Goal: Task Accomplishment & Management: Manage account settings

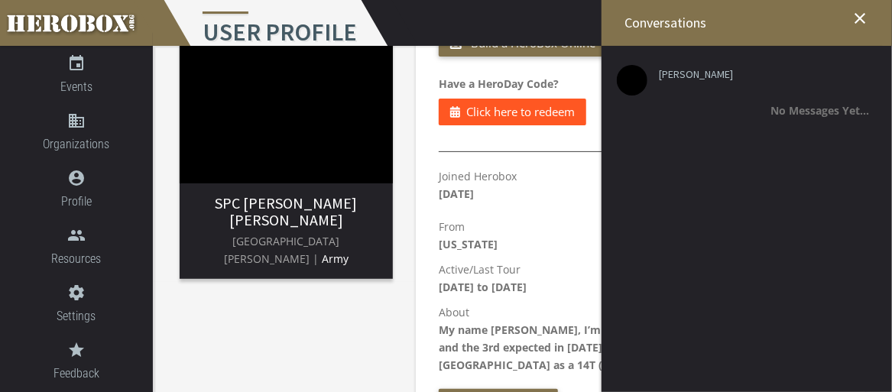
scroll to position [178, 0]
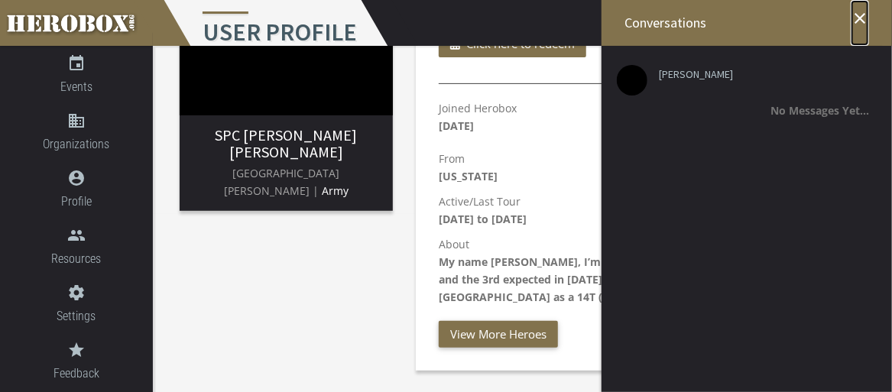
click at [861, 20] on icon "close" at bounding box center [860, 18] width 18 height 18
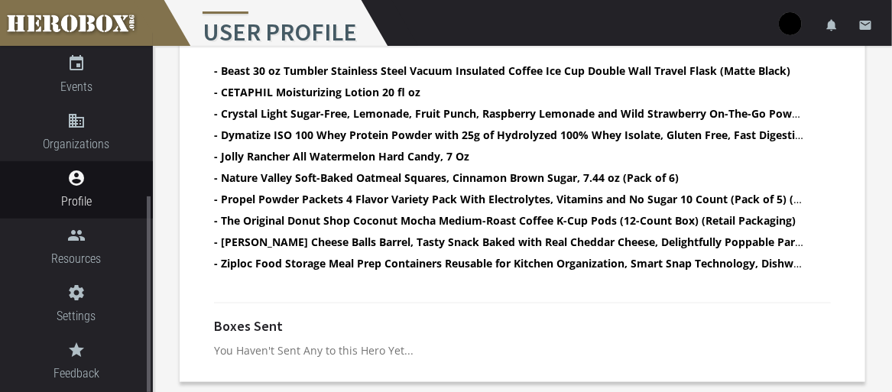
scroll to position [37, 0]
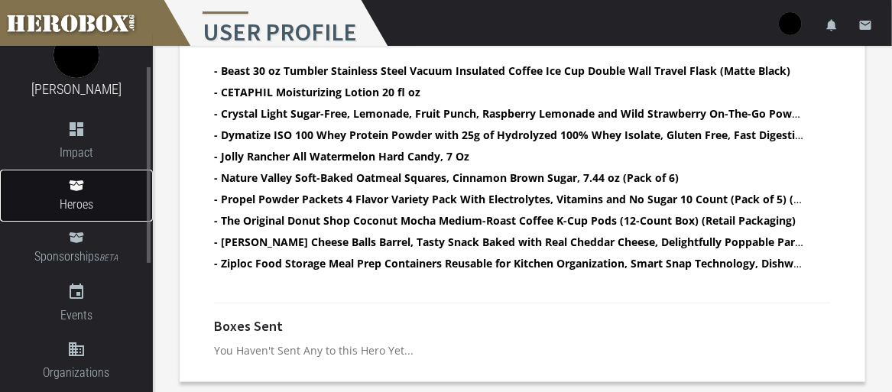
click at [86, 179] on link "Heroes" at bounding box center [76, 196] width 153 height 52
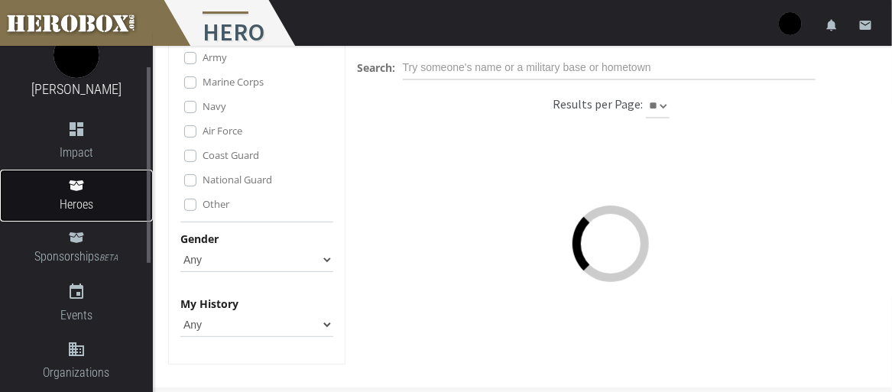
scroll to position [90, 0]
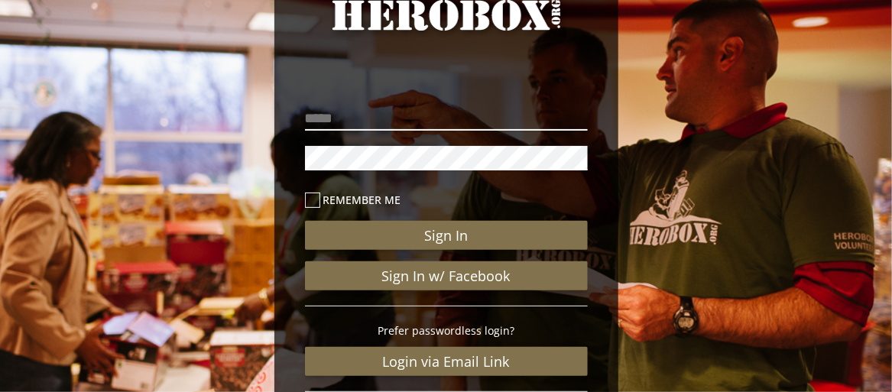
click at [344, 124] on input "email" at bounding box center [446, 118] width 283 height 24
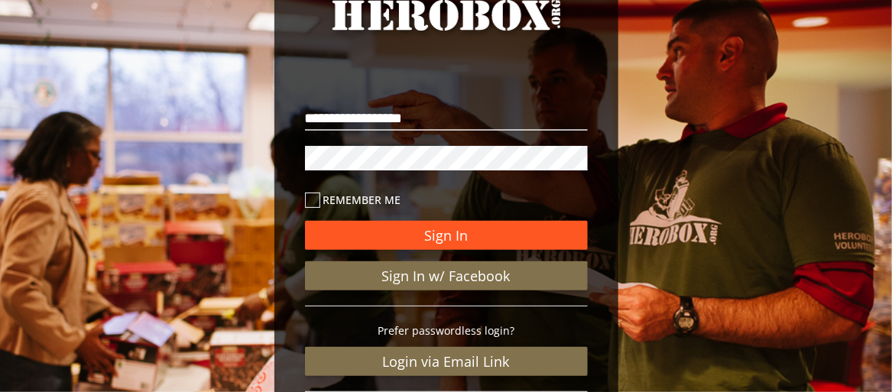
click at [355, 226] on button "Sign In" at bounding box center [446, 235] width 283 height 29
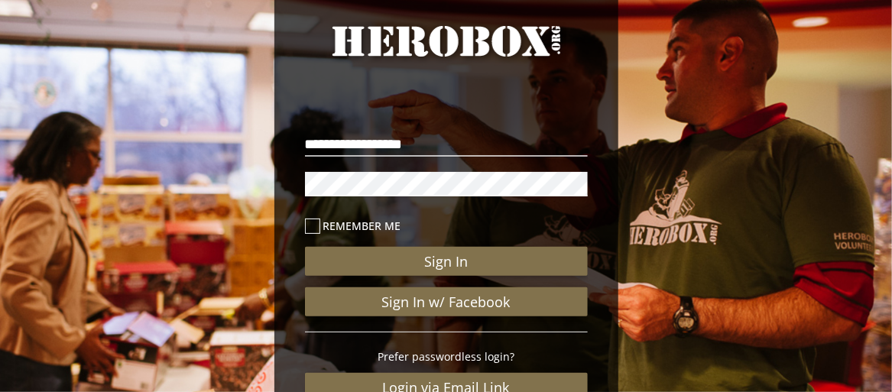
scroll to position [86, 0]
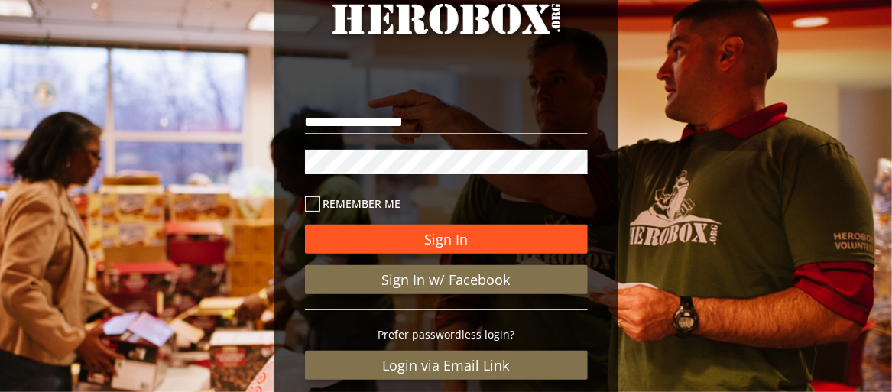
click at [407, 240] on button "Sign In" at bounding box center [446, 239] width 283 height 29
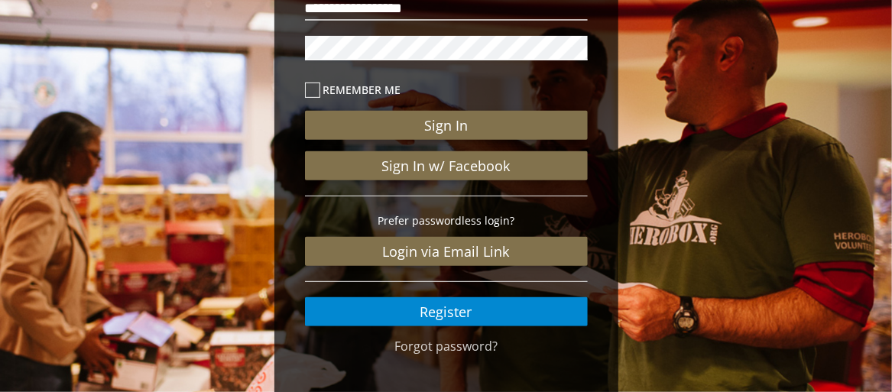
scroll to position [239, 0]
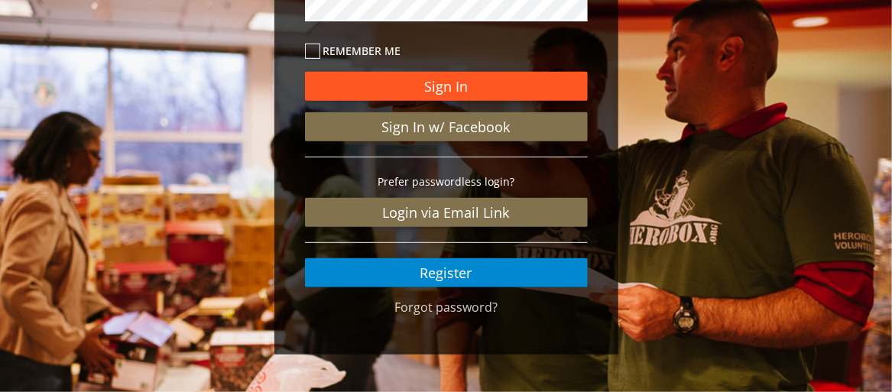
click at [448, 81] on button "Sign In" at bounding box center [446, 86] width 283 height 29
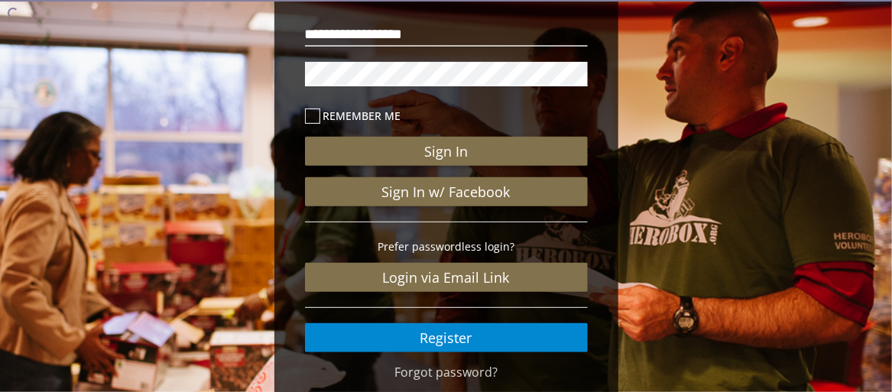
scroll to position [164, 0]
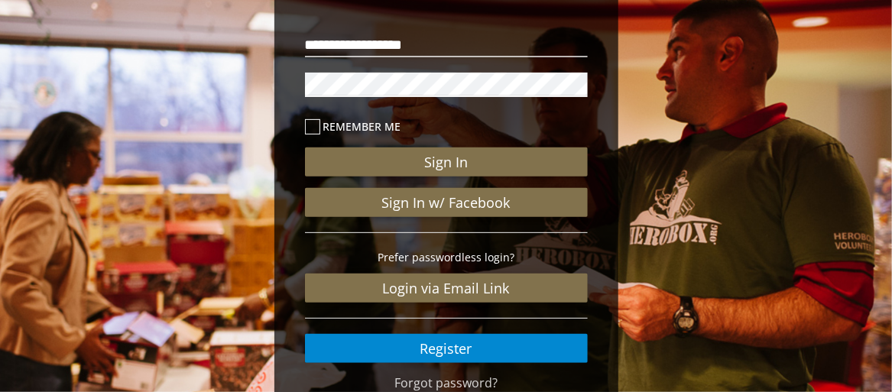
click at [265, 77] on div "**********" at bounding box center [446, 152] width 892 height 632
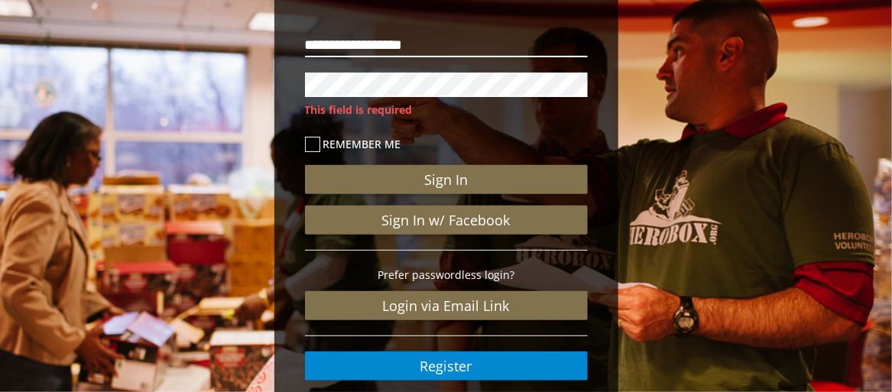
click at [456, 50] on input "**********" at bounding box center [446, 45] width 283 height 24
type input "**********"
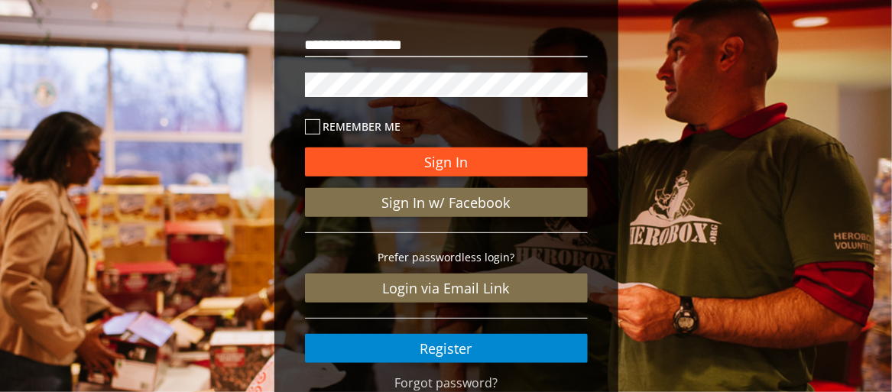
click at [401, 159] on button "Sign In" at bounding box center [446, 162] width 283 height 29
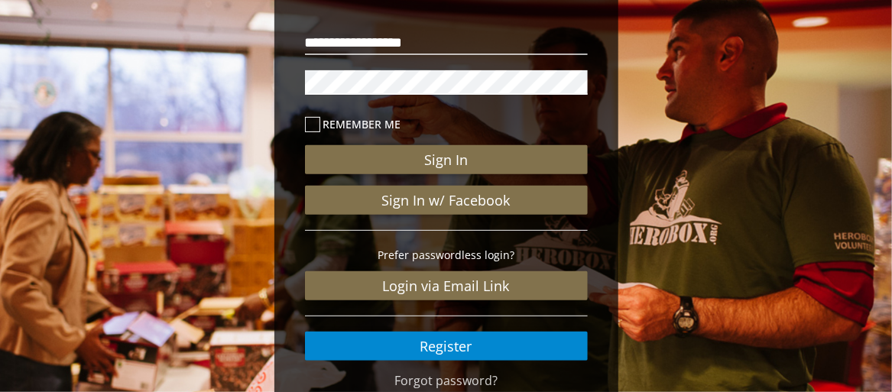
scroll to position [229, 0]
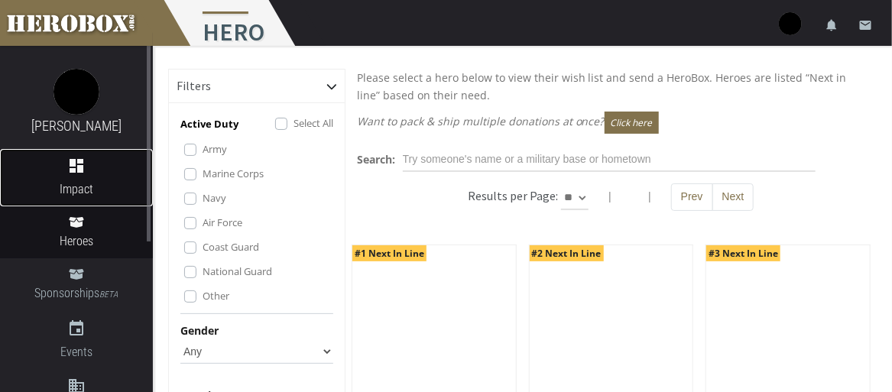
click at [76, 175] on link "dashboard Impact" at bounding box center [76, 177] width 153 height 57
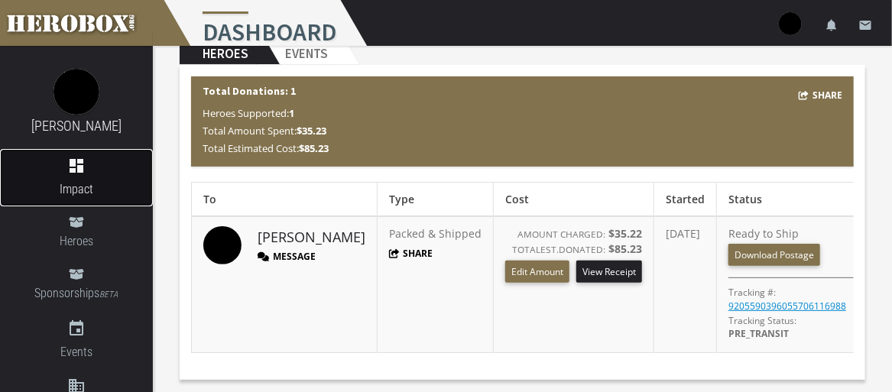
scroll to position [76, 0]
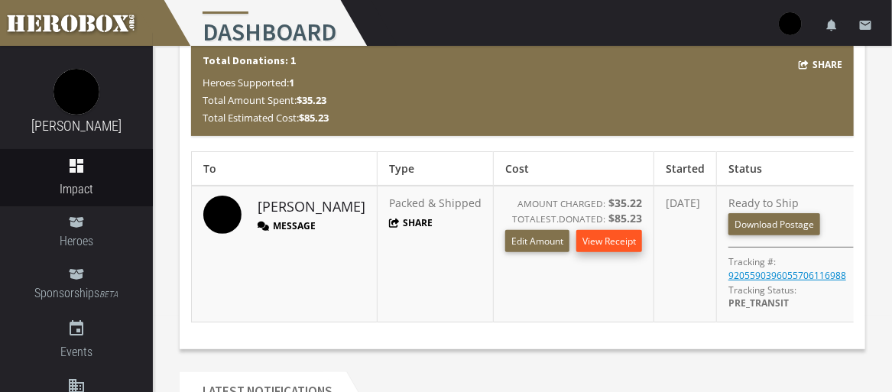
click at [577, 243] on link "View Receipt" at bounding box center [610, 241] width 66 height 22
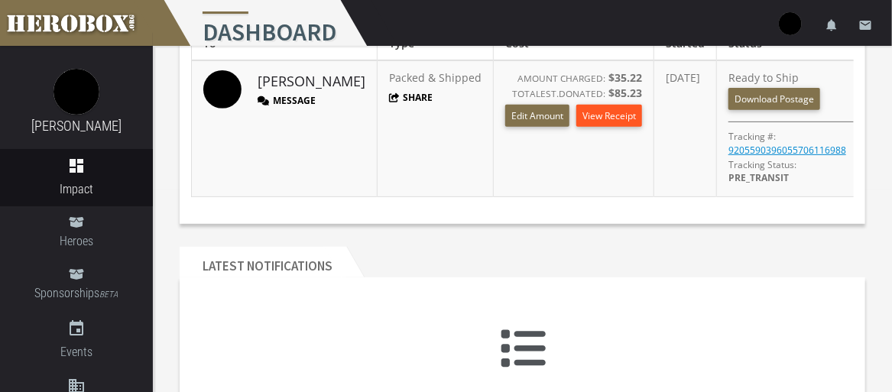
scroll to position [0, 0]
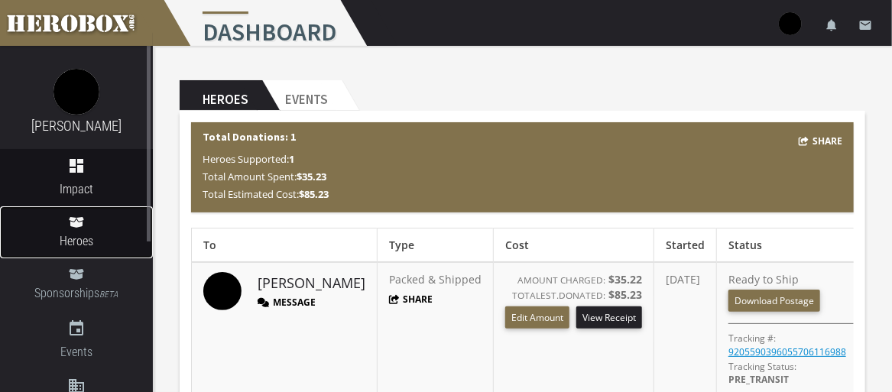
click at [92, 226] on link "Heroes" at bounding box center [76, 232] width 153 height 52
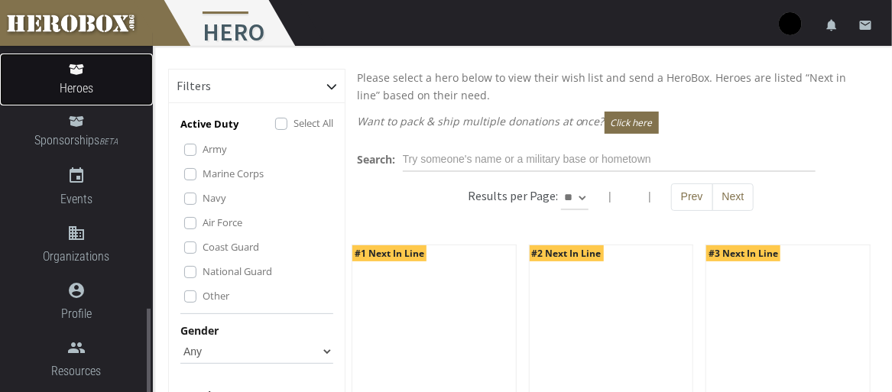
scroll to position [265, 0]
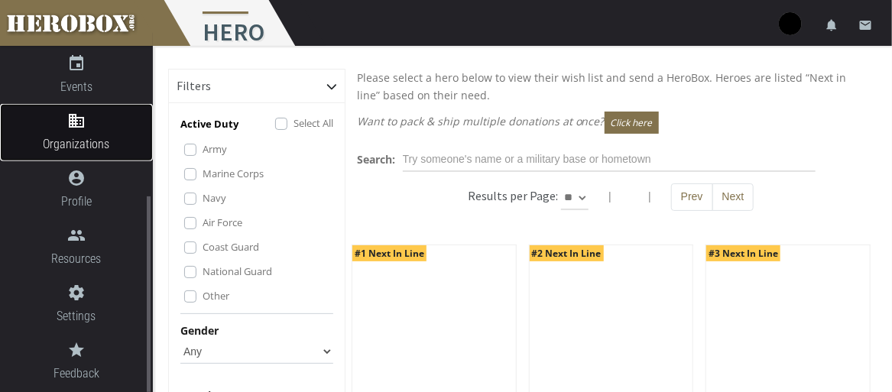
click at [92, 138] on span "Organizations" at bounding box center [76, 144] width 153 height 19
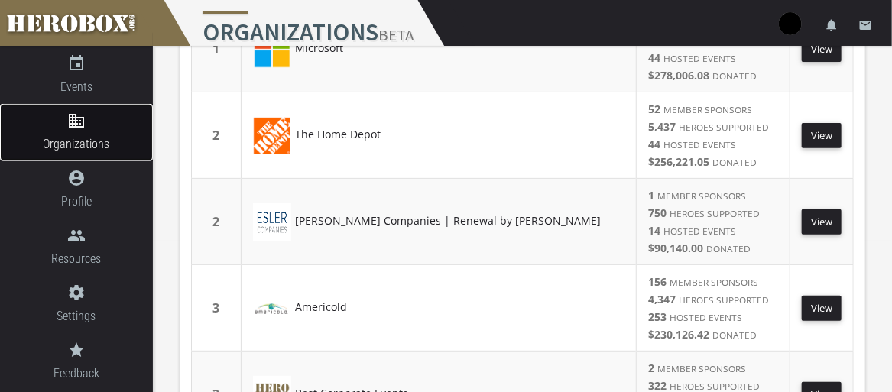
scroll to position [153, 0]
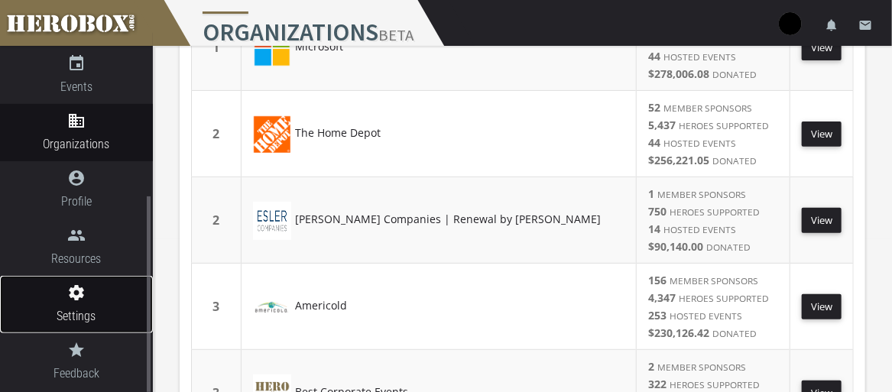
click at [84, 291] on icon "settings" at bounding box center [76, 293] width 153 height 18
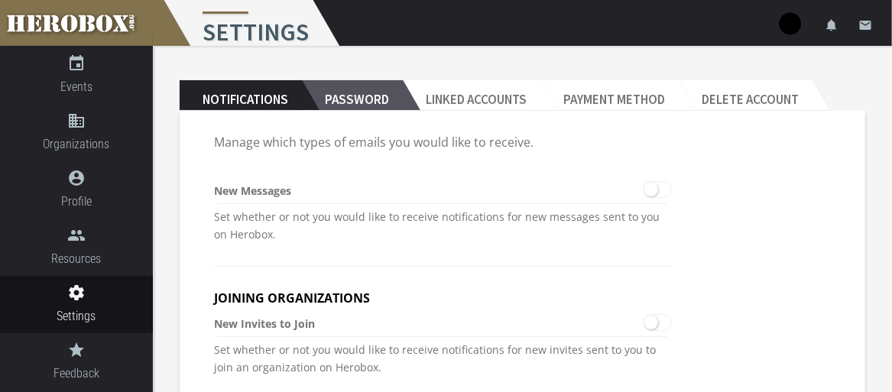
click at [336, 94] on h2 "Password" at bounding box center [352, 95] width 101 height 31
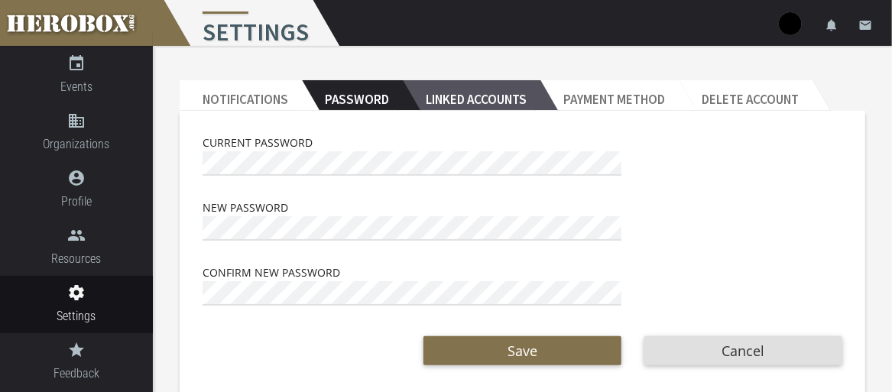
click at [461, 97] on h2 "Linked Accounts" at bounding box center [472, 95] width 138 height 31
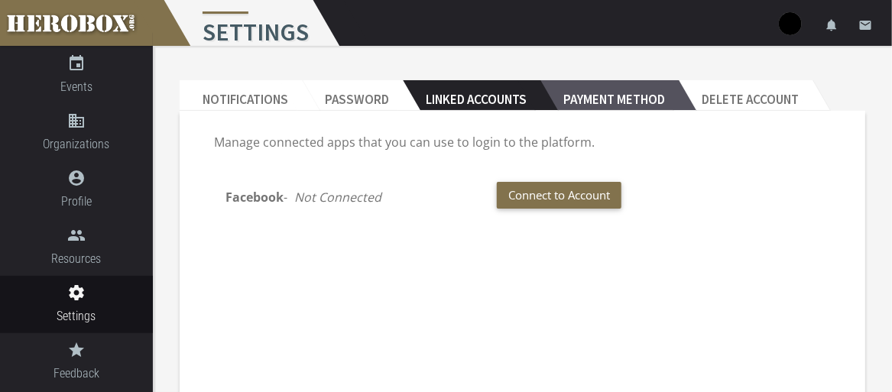
click at [570, 96] on h2 "Payment Method" at bounding box center [610, 95] width 138 height 31
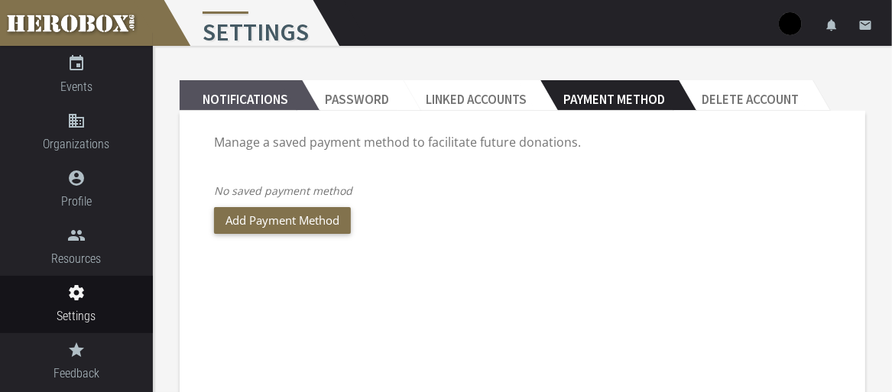
click at [248, 104] on h2 "Notifications" at bounding box center [241, 95] width 122 height 31
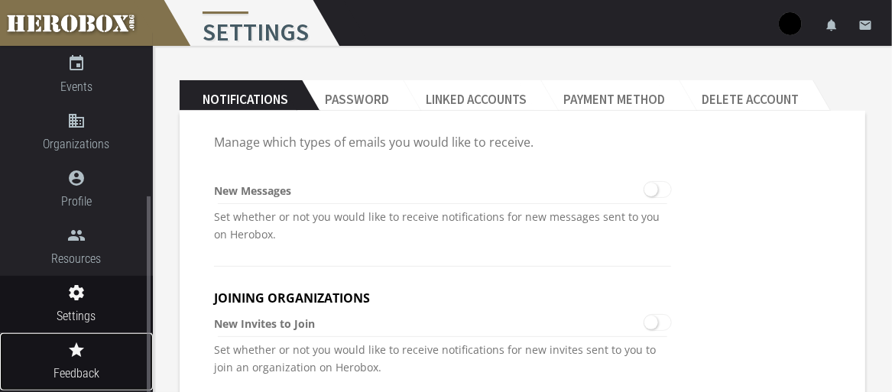
click at [71, 355] on icon "grade" at bounding box center [76, 350] width 153 height 18
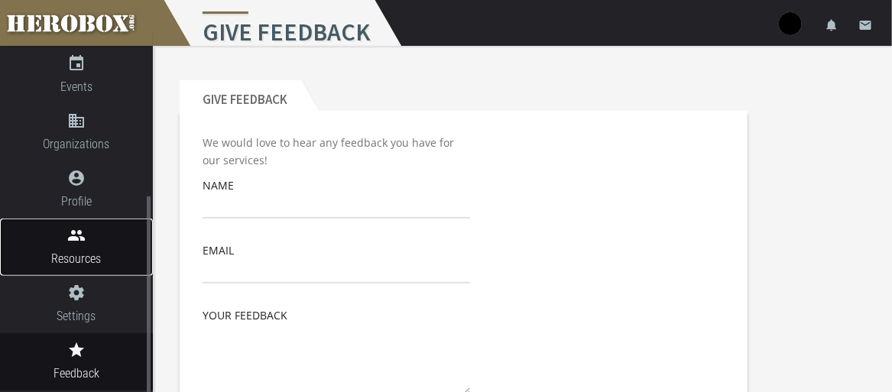
click at [75, 253] on span "Resources" at bounding box center [76, 258] width 153 height 19
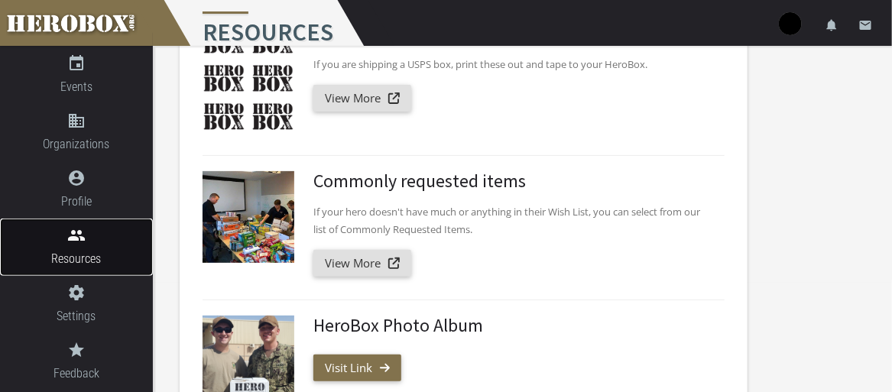
scroll to position [76, 0]
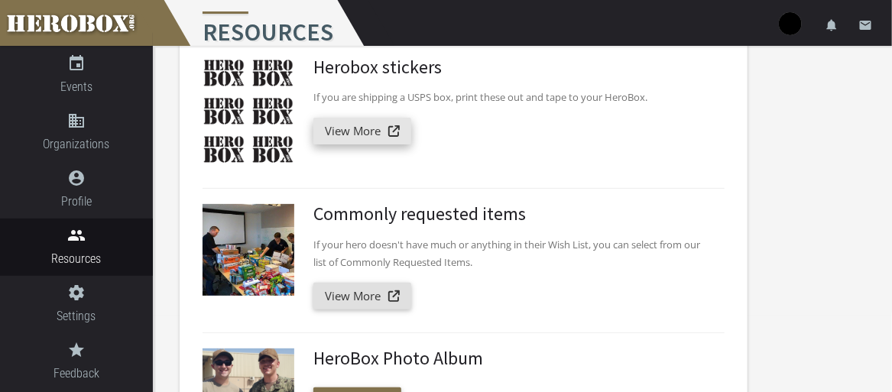
click at [356, 134] on link "View More" at bounding box center [362, 131] width 98 height 27
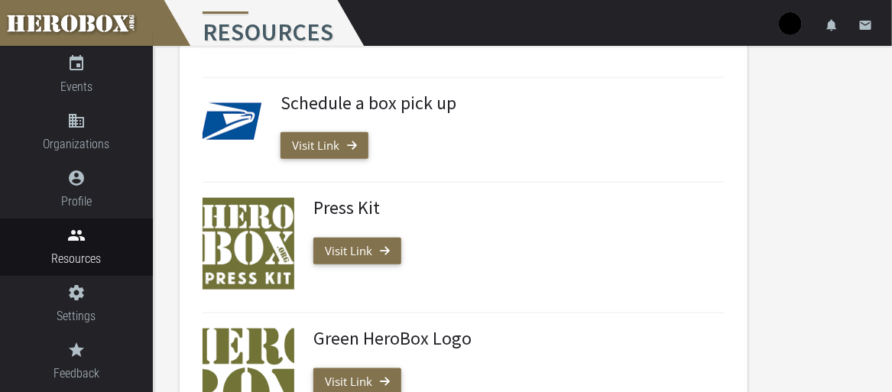
scroll to position [688, 0]
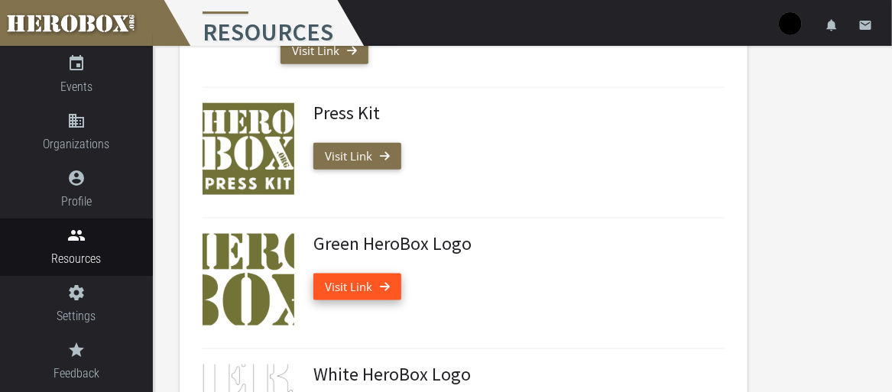
click at [337, 287] on link "Visit Link" at bounding box center [357, 287] width 88 height 27
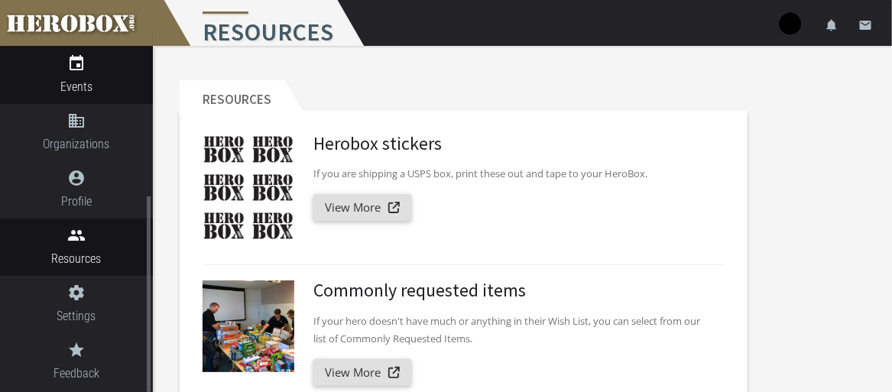
scroll to position [0, 0]
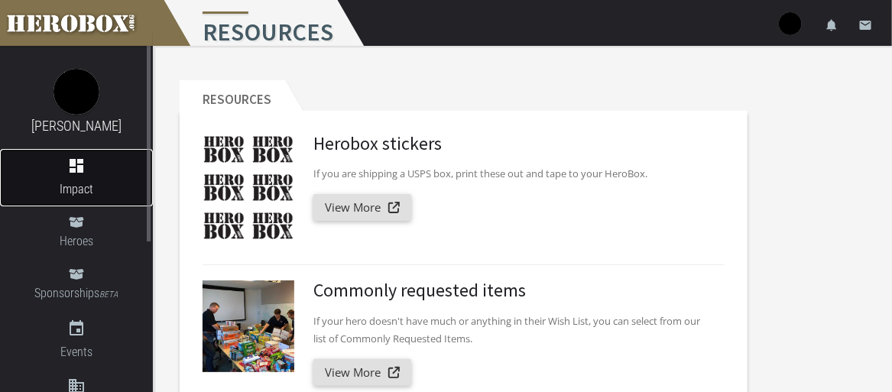
click at [104, 173] on icon "dashboard" at bounding box center [76, 166] width 153 height 18
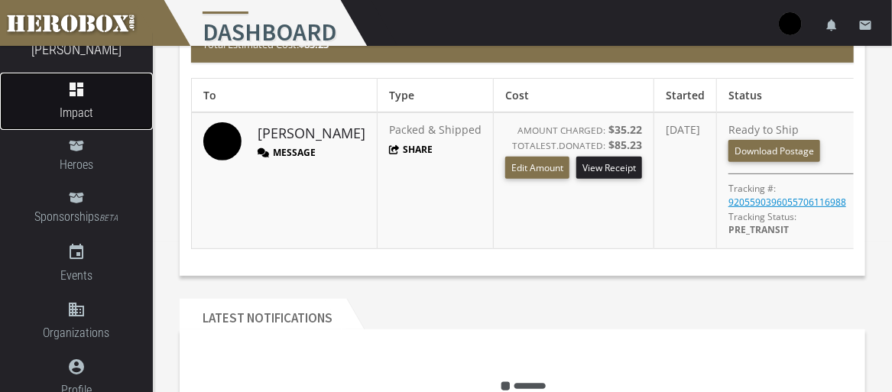
scroll to position [153, 0]
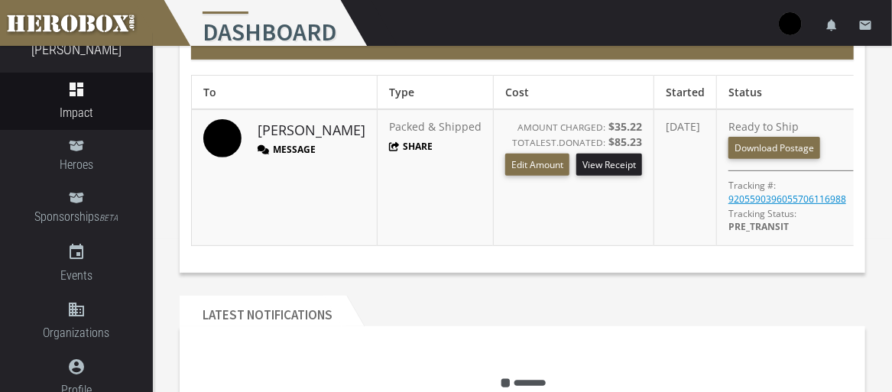
click at [298, 150] on button "Message" at bounding box center [287, 149] width 58 height 13
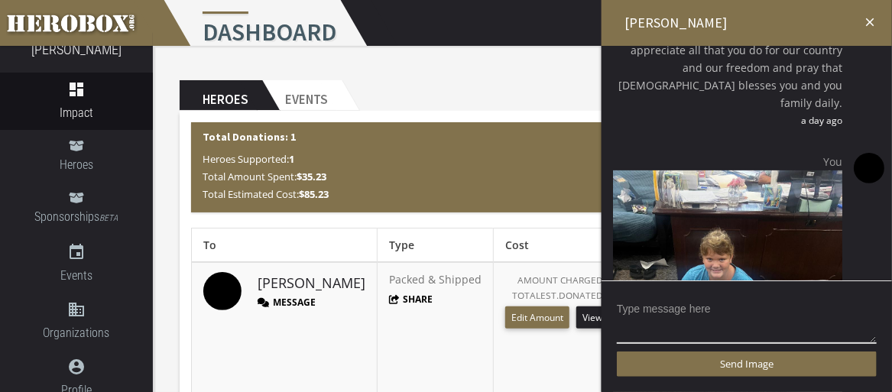
click at [871, 21] on icon "close" at bounding box center [870, 22] width 14 height 14
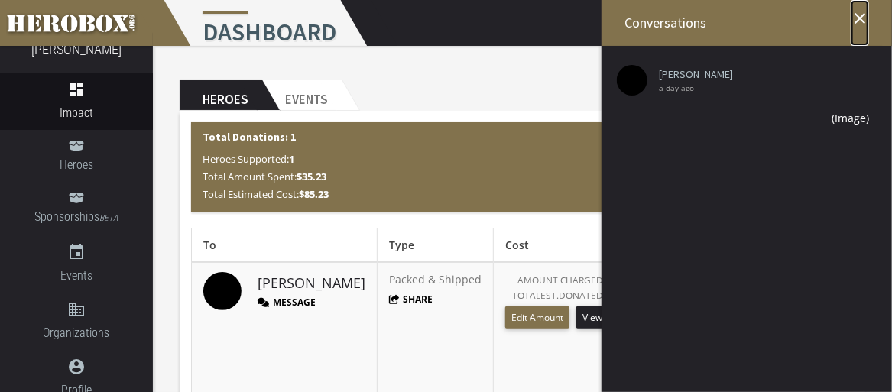
click at [868, 24] on icon "close" at bounding box center [860, 18] width 18 height 18
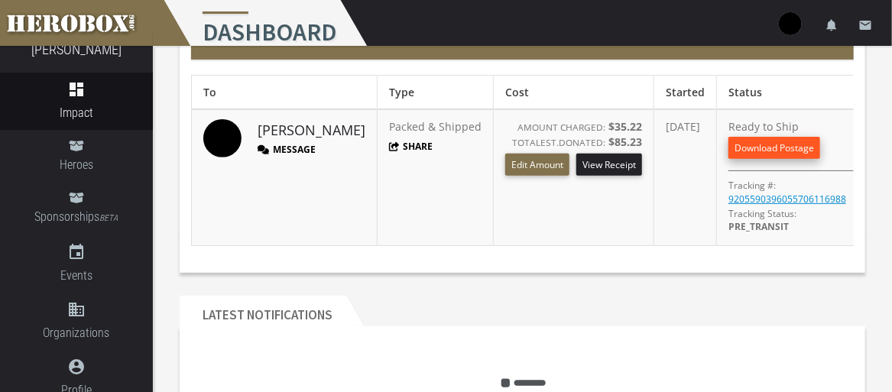
click at [780, 147] on link "Download Postage" at bounding box center [775, 148] width 92 height 22
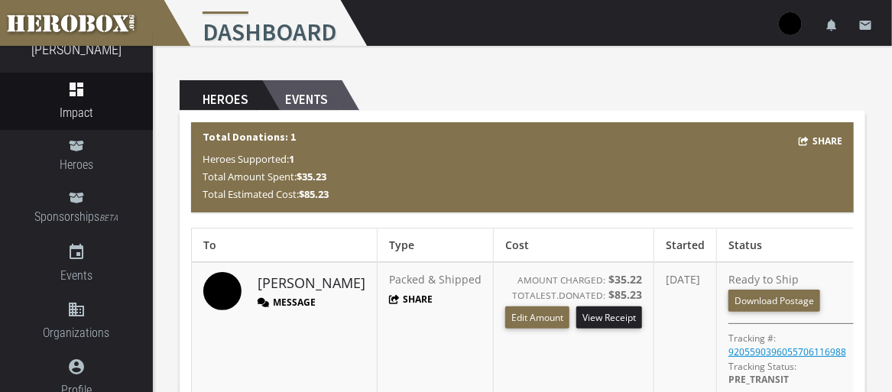
click at [310, 103] on h2 "Events" at bounding box center [302, 95] width 80 height 31
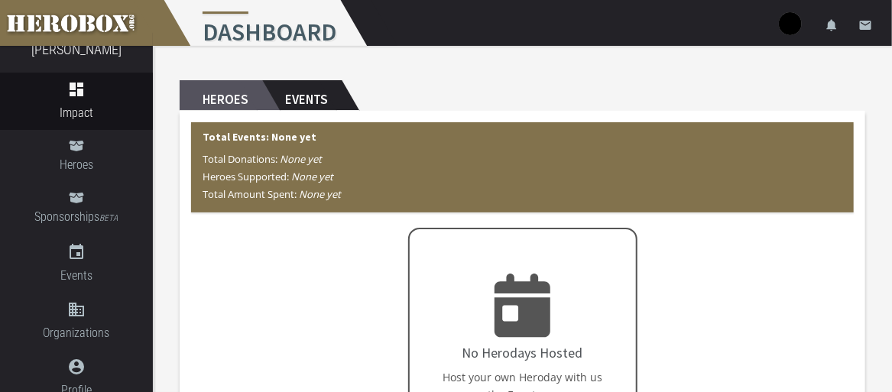
click at [216, 97] on h2 "Heroes" at bounding box center [221, 95] width 83 height 31
